Goal: Task Accomplishment & Management: Complete application form

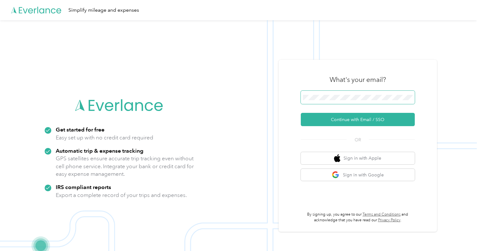
click at [347, 122] on button "Continue with Email / SSO" at bounding box center [358, 119] width 114 height 13
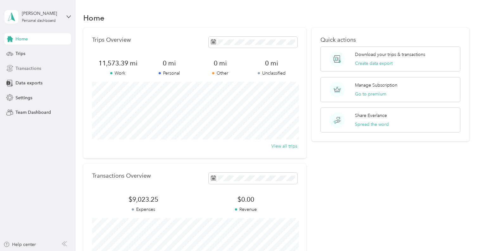
click at [27, 64] on div "Transactions" at bounding box center [37, 68] width 66 height 11
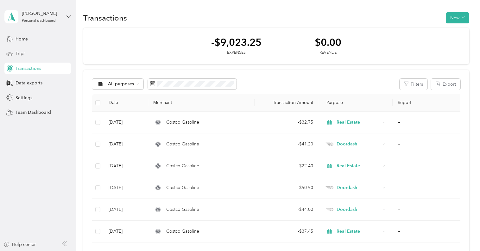
click at [20, 54] on span "Trips" at bounding box center [21, 53] width 10 height 7
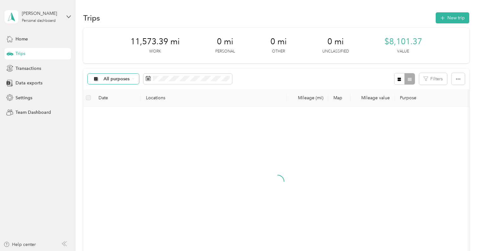
click at [112, 80] on span "All purposes" at bounding box center [116, 79] width 26 height 4
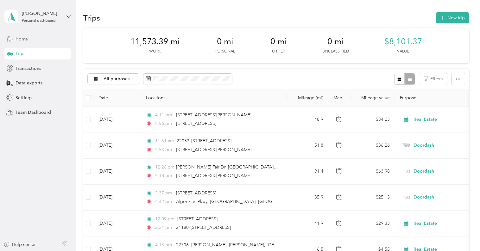
click at [65, 40] on div "Home" at bounding box center [37, 38] width 66 height 11
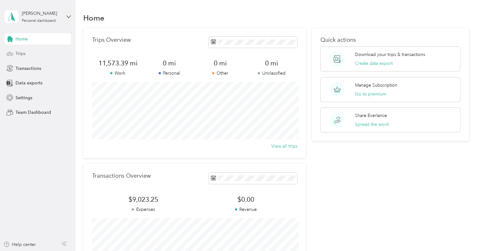
click at [25, 51] on div "Trips" at bounding box center [37, 53] width 66 height 11
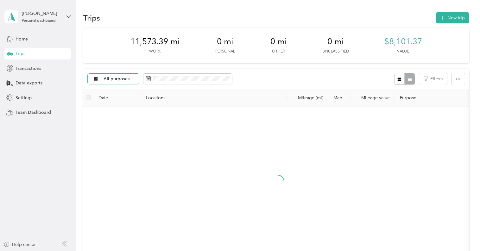
click at [115, 80] on span "All purposes" at bounding box center [116, 79] width 26 height 4
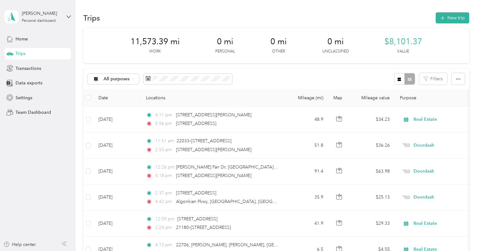
drag, startPoint x: 125, startPoint y: 135, endPoint x: 115, endPoint y: 134, distance: 10.4
click at [125, 135] on span "Real Estate" at bounding box center [118, 134] width 31 height 7
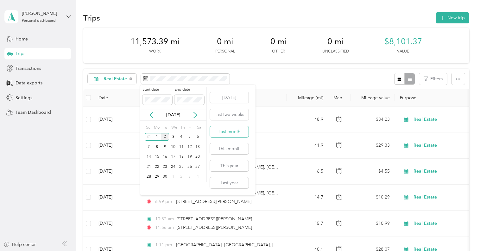
click at [228, 131] on button "Last month" at bounding box center [229, 131] width 39 height 11
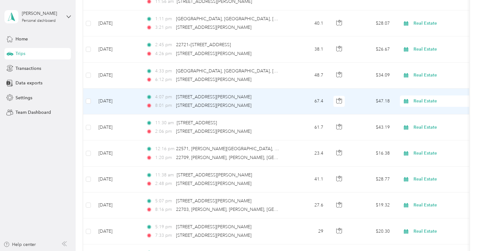
scroll to position [201, 0]
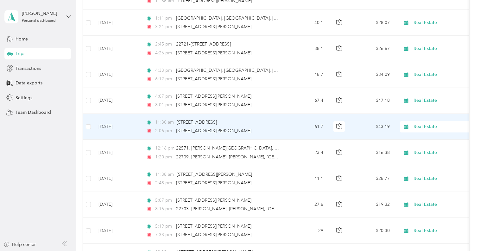
click at [116, 127] on td "[DATE]" at bounding box center [116, 127] width 47 height 26
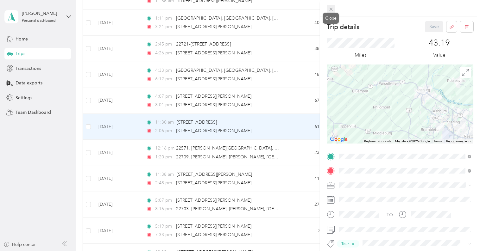
click at [329, 9] on icon at bounding box center [330, 9] width 5 height 5
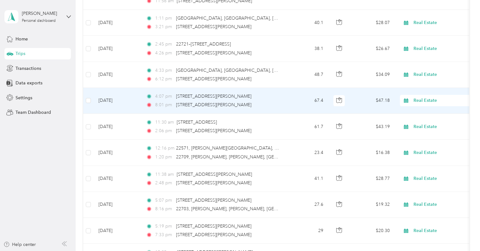
click at [121, 101] on td "[DATE]" at bounding box center [116, 101] width 47 height 26
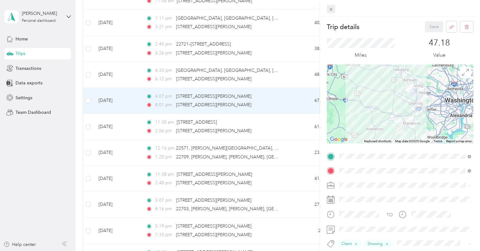
click at [331, 9] on icon at bounding box center [330, 9] width 5 height 5
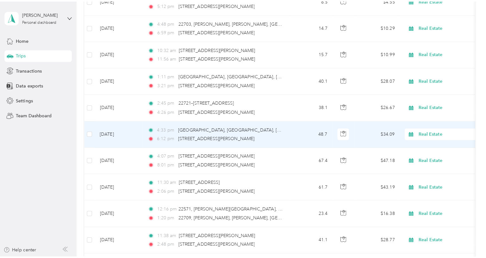
scroll to position [137, 0]
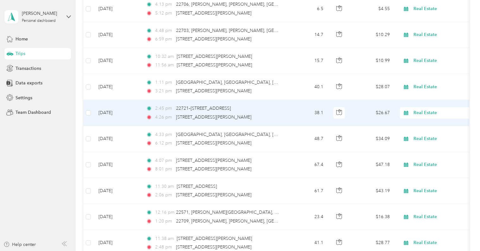
click at [121, 114] on td "[DATE]" at bounding box center [116, 113] width 47 height 26
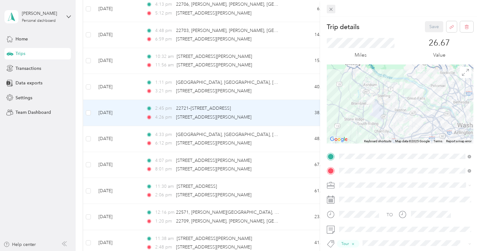
click at [329, 8] on icon at bounding box center [330, 9] width 5 height 5
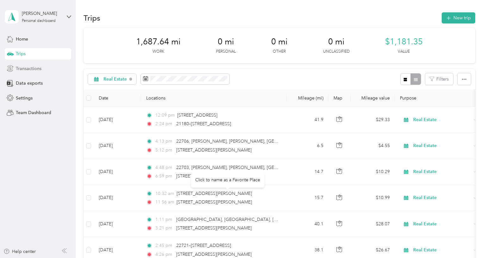
click at [35, 70] on span "Transactions" at bounding box center [29, 68] width 26 height 7
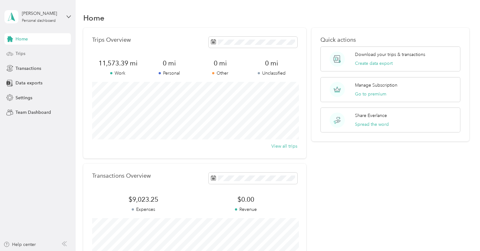
click at [28, 52] on div "Trips" at bounding box center [37, 53] width 66 height 11
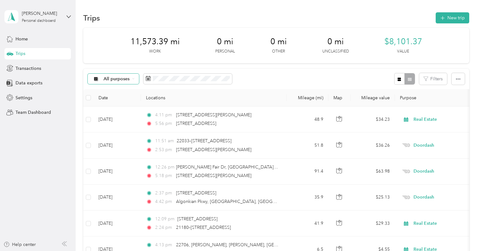
click at [125, 78] on span "All purposes" at bounding box center [116, 79] width 26 height 4
click at [129, 142] on span "Doordash" at bounding box center [118, 145] width 31 height 7
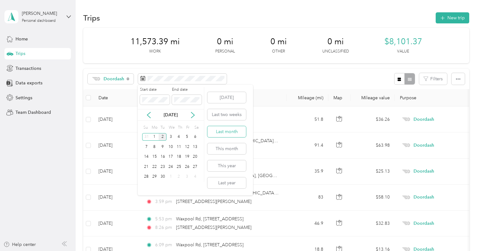
click at [232, 134] on button "Last month" at bounding box center [226, 131] width 39 height 11
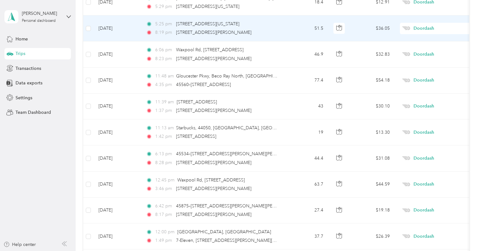
scroll to position [299, 0]
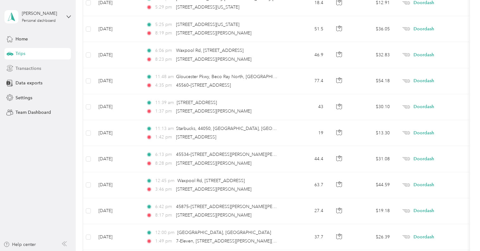
click at [32, 70] on span "Transactions" at bounding box center [29, 68] width 26 height 7
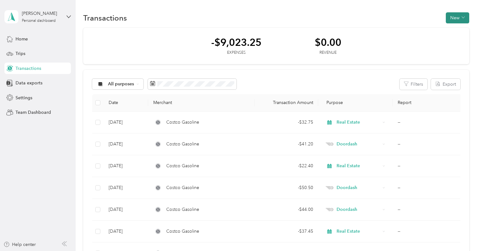
click at [454, 20] on button "New" at bounding box center [457, 17] width 23 height 11
click at [452, 29] on span "Expense" at bounding box center [458, 30] width 17 height 7
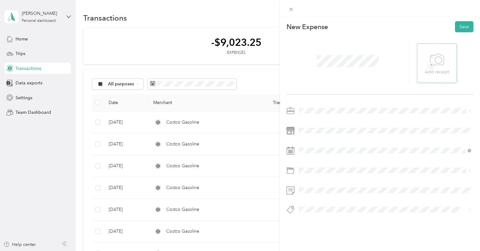
click at [432, 56] on icon at bounding box center [437, 59] width 14 height 17
click at [313, 144] on span "Real Estate" at bounding box center [311, 143] width 21 height 5
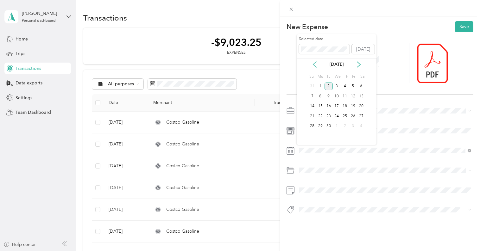
click at [314, 62] on icon at bounding box center [314, 64] width 6 height 6
click at [362, 96] on div "9" at bounding box center [361, 96] width 8 height 8
click at [317, 197] on li "Parking Fees and Tolls" at bounding box center [384, 195] width 177 height 11
click at [462, 30] on button "Save" at bounding box center [464, 26] width 18 height 11
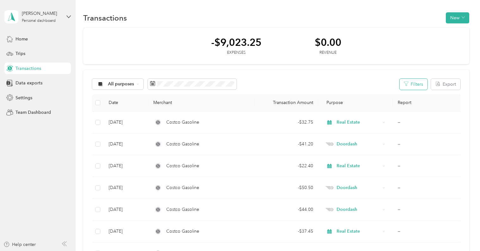
click at [417, 82] on button "Filters" at bounding box center [413, 84] width 28 height 11
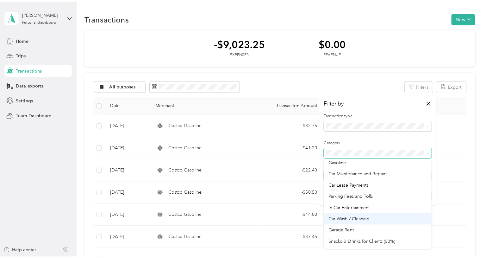
scroll to position [23, 0]
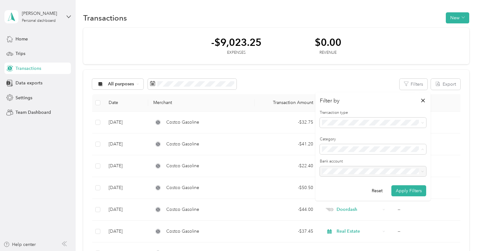
click at [366, 194] on span "Parking Fees and Tolls" at bounding box center [346, 195] width 44 height 5
click at [415, 192] on button "Apply Filters" at bounding box center [408, 190] width 35 height 11
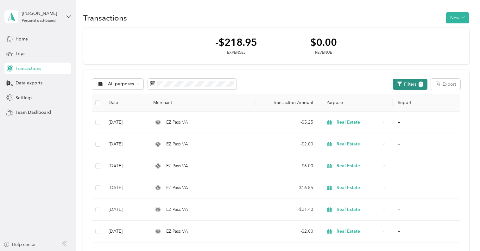
click at [417, 84] on button "Filters 1" at bounding box center [410, 84] width 34 height 11
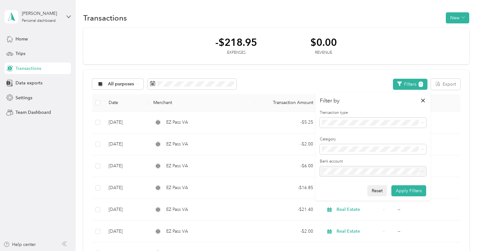
click at [379, 191] on button "Reset" at bounding box center [377, 190] width 20 height 11
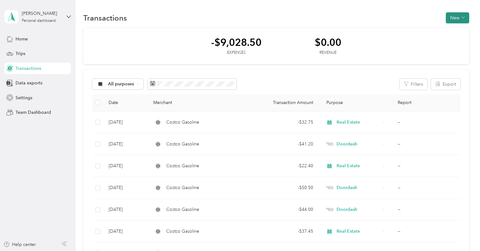
click at [454, 19] on button "New" at bounding box center [457, 17] width 23 height 11
click at [452, 30] on span "Expense" at bounding box center [458, 30] width 17 height 7
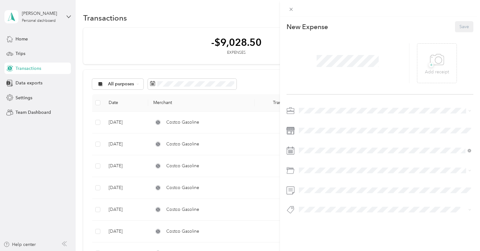
click at [360, 73] on div at bounding box center [347, 63] width 122 height 40
click at [436, 65] on icon at bounding box center [437, 59] width 14 height 11
click at [321, 142] on span "Real Estate" at bounding box center [311, 142] width 21 height 5
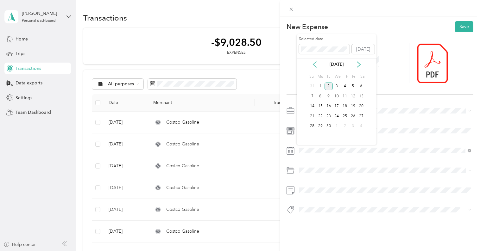
click at [317, 65] on icon at bounding box center [314, 64] width 6 height 6
click at [312, 106] on div "10" at bounding box center [312, 107] width 8 height 8
click at [323, 197] on span "Parking Fees and Tolls" at bounding box center [323, 195] width 44 height 5
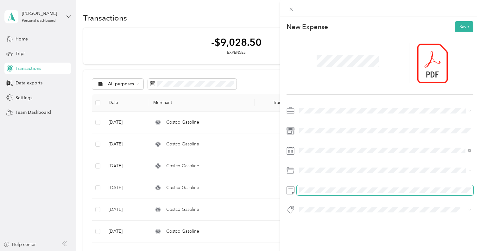
click at [325, 195] on span at bounding box center [384, 190] width 177 height 10
click at [464, 29] on button "Save" at bounding box center [464, 26] width 18 height 11
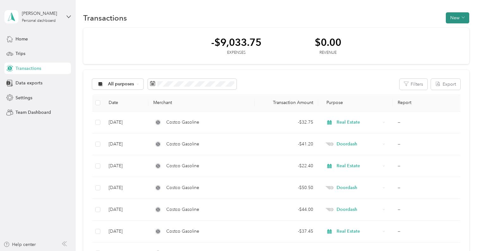
click at [457, 19] on button "New" at bounding box center [457, 17] width 23 height 11
click at [458, 27] on span "Expense" at bounding box center [458, 30] width 17 height 7
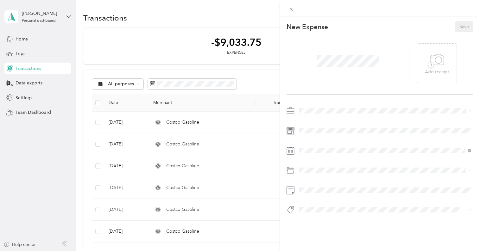
click at [333, 69] on div at bounding box center [347, 63] width 122 height 40
click at [433, 66] on icon at bounding box center [437, 59] width 14 height 17
click at [316, 142] on span "Real Estate" at bounding box center [311, 143] width 21 height 5
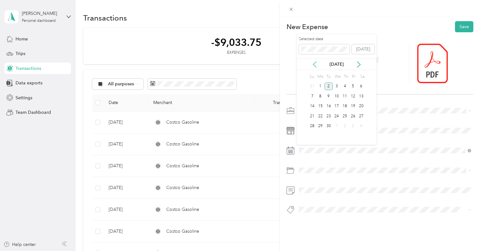
click at [315, 65] on icon at bounding box center [314, 65] width 3 height 6
click at [361, 106] on div "16" at bounding box center [361, 107] width 8 height 8
click at [314, 196] on span "Parking Fees and Tolls" at bounding box center [323, 195] width 44 height 5
click at [464, 26] on button "Save" at bounding box center [464, 26] width 18 height 11
